Goal: Task Accomplishment & Management: Manage account settings

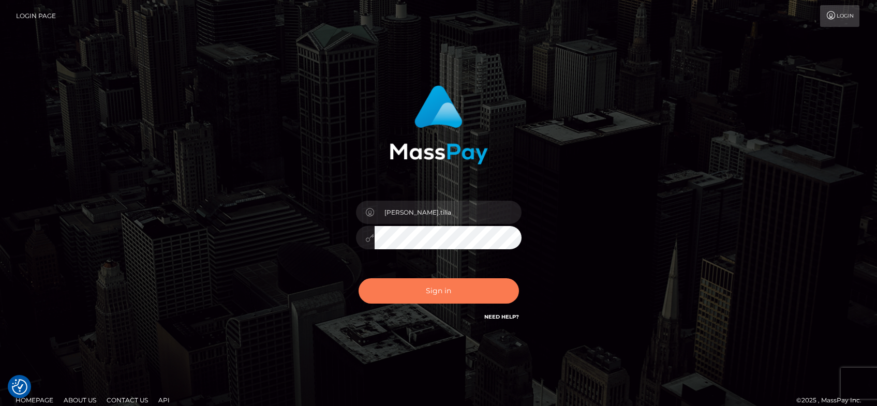
click at [445, 291] on button "Sign in" at bounding box center [438, 290] width 160 height 25
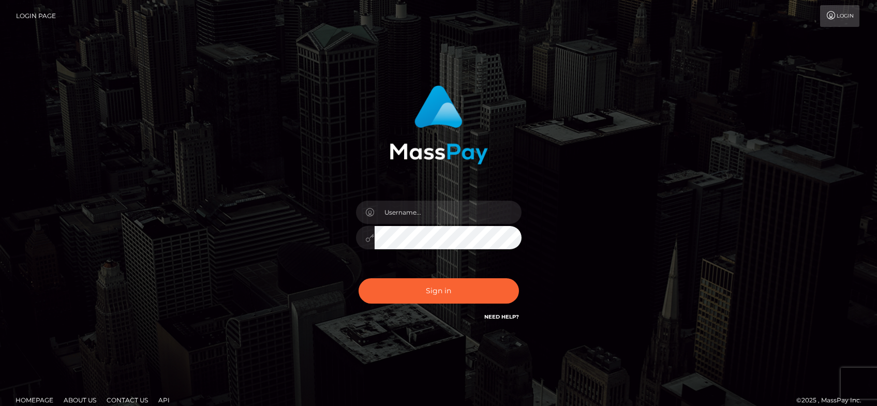
type input "[PERSON_NAME].tilia"
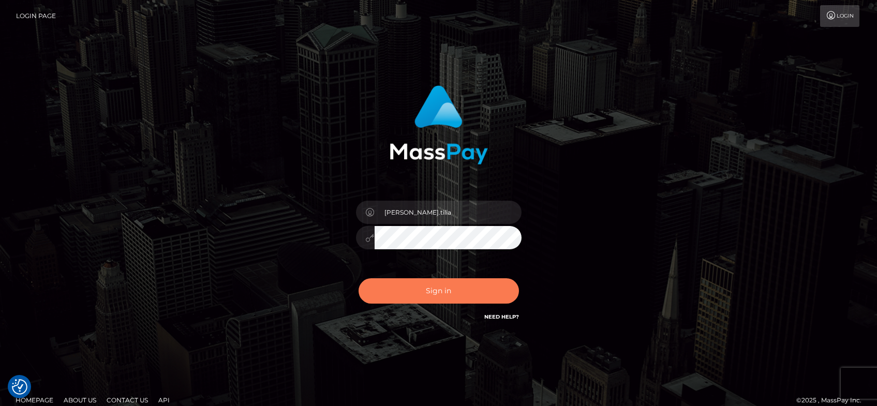
click at [409, 288] on button "Sign in" at bounding box center [438, 290] width 160 height 25
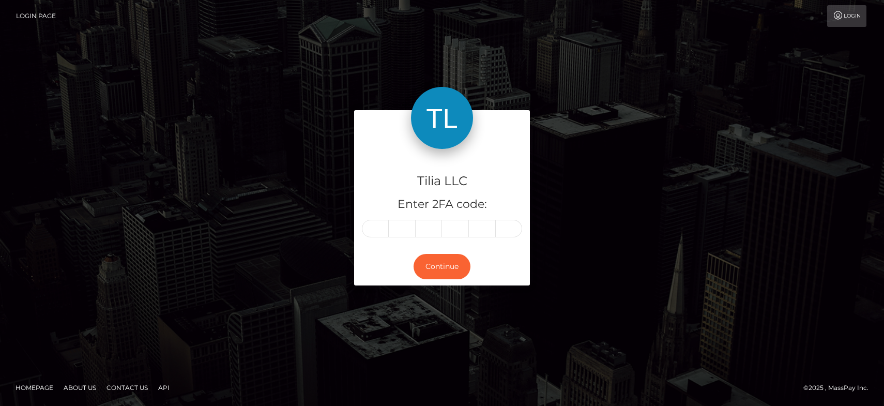
click at [374, 228] on input "text" at bounding box center [375, 229] width 27 height 18
type input "1"
type input "3"
type input "6"
type input "2"
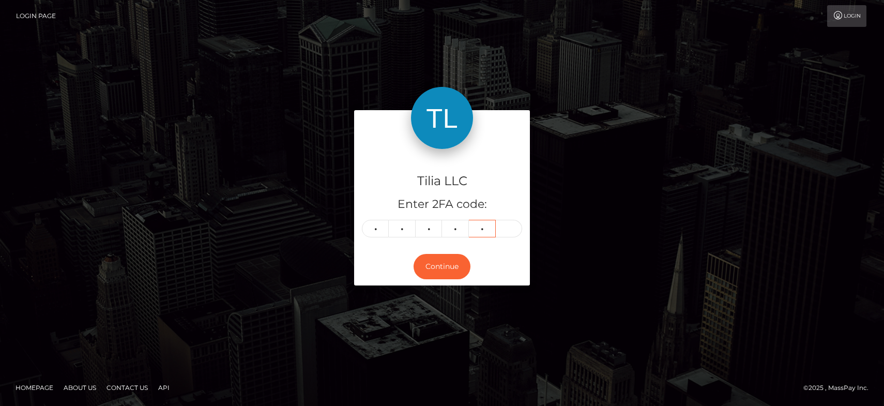
type input "2"
type input "9"
click at [425, 260] on button "Continue" at bounding box center [442, 266] width 57 height 25
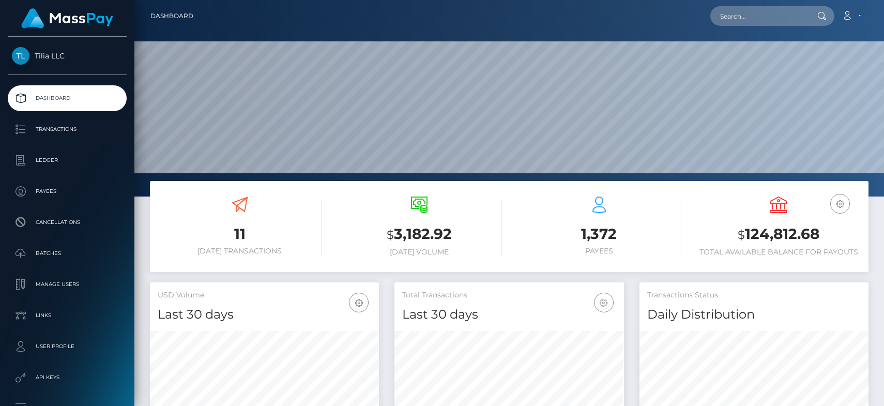
scroll to position [184, 230]
click at [736, 16] on input "text" at bounding box center [759, 16] width 97 height 20
paste input "70312b67-bd9c-4435-8ae1-a1de3c521b70"
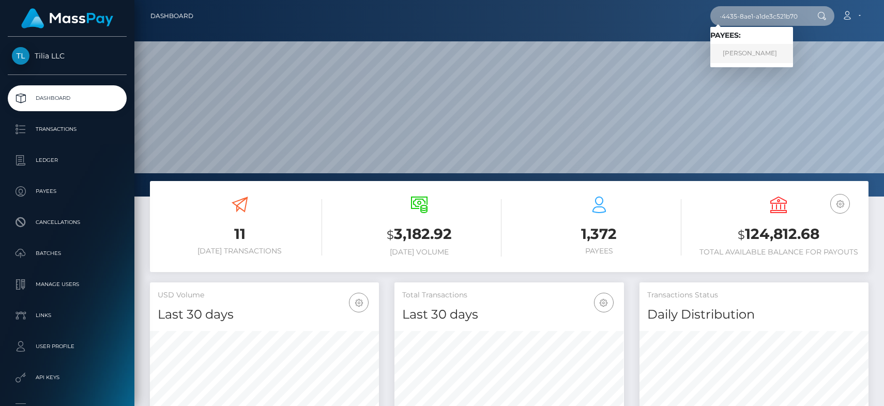
type input "70312b67-bd9c-4435-8ae1-a1de3c521b70"
click at [739, 53] on link "Danny Vayron" at bounding box center [752, 53] width 83 height 19
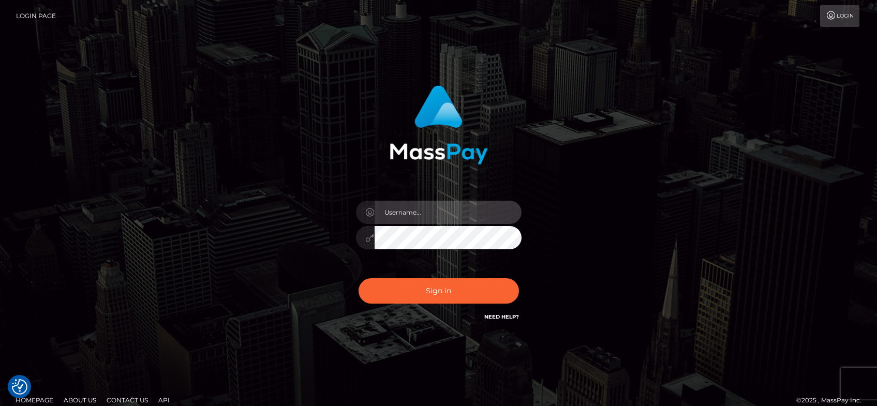
type input "[PERSON_NAME].tilia"
